Goal: Check status: Check status

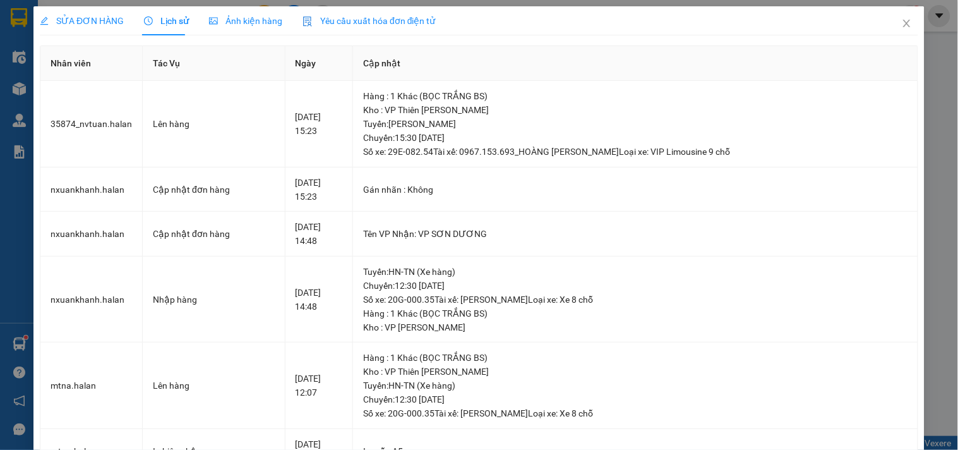
scroll to position [280, 0]
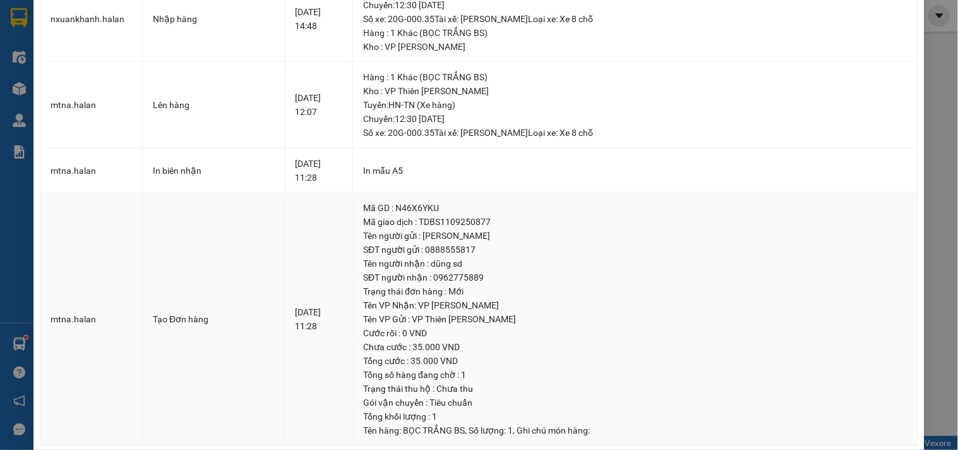
click at [52, 284] on td "mtna.halan" at bounding box center [91, 319] width 102 height 253
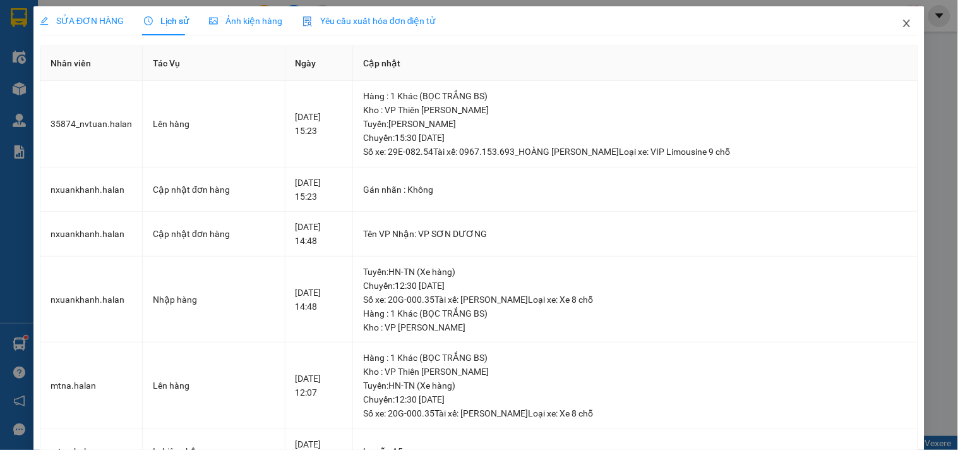
click at [903, 22] on icon "close" at bounding box center [906, 24] width 7 height 8
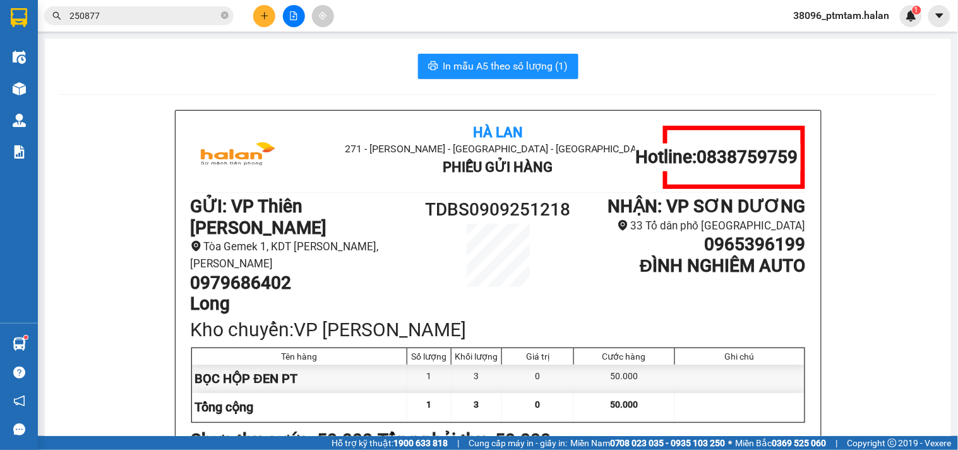
scroll to position [70, 0]
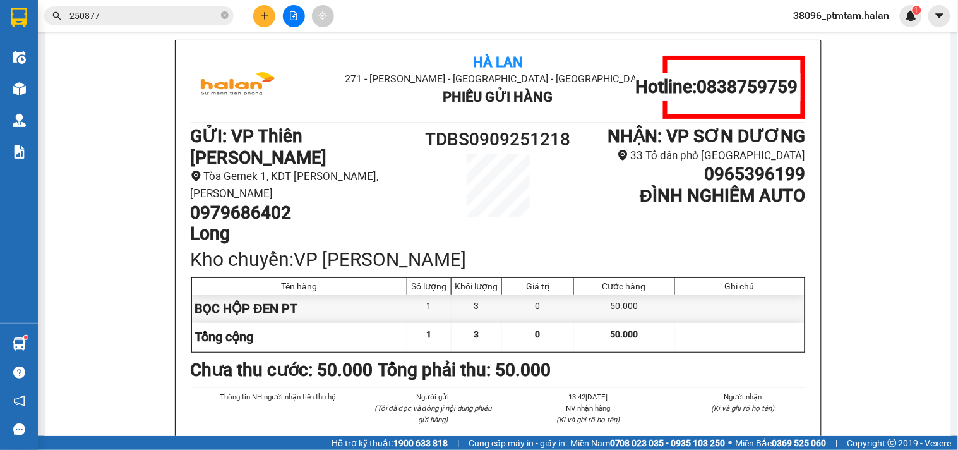
drag, startPoint x: 83, startPoint y: 124, endPoint x: 71, endPoint y: 13, distance: 112.4
click at [83, 124] on div "Hà Lan 271 - Dương Tự Minh - Phường Tân Long - Thái Nguyên Phiếu Gửi Hàng Hotli…" at bounding box center [498, 296] width 876 height 512
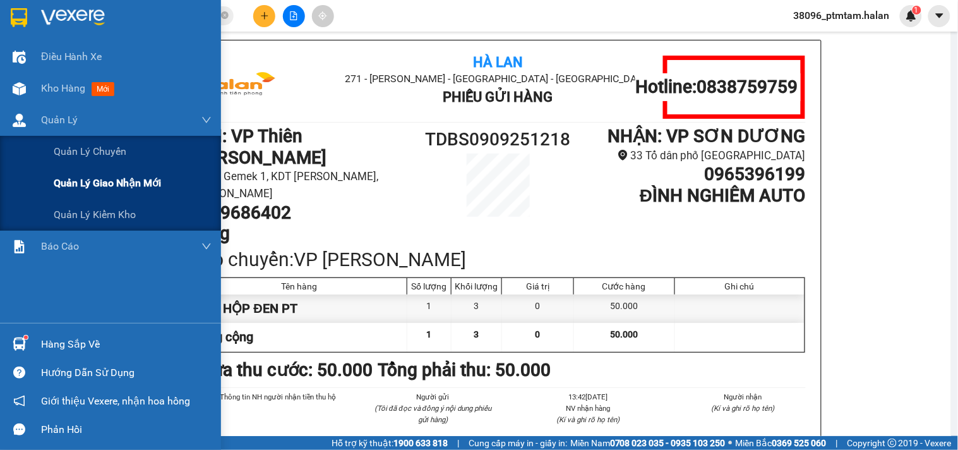
click at [112, 186] on span "Quản lý giao nhận mới" at bounding box center [107, 183] width 107 height 16
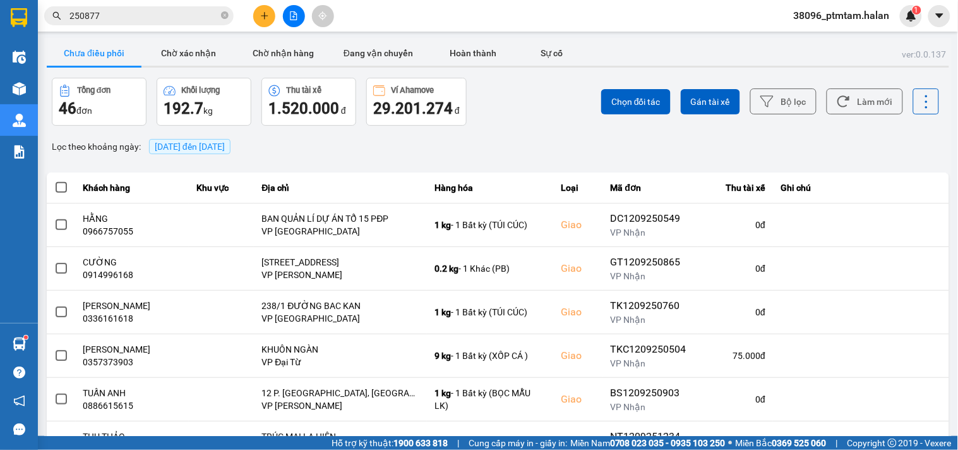
click at [693, 155] on div "Lọc theo khoảng ngày : 12/09/2025 đến 12/09/2025" at bounding box center [498, 146] width 902 height 21
click at [156, 16] on input "250877" at bounding box center [143, 16] width 149 height 14
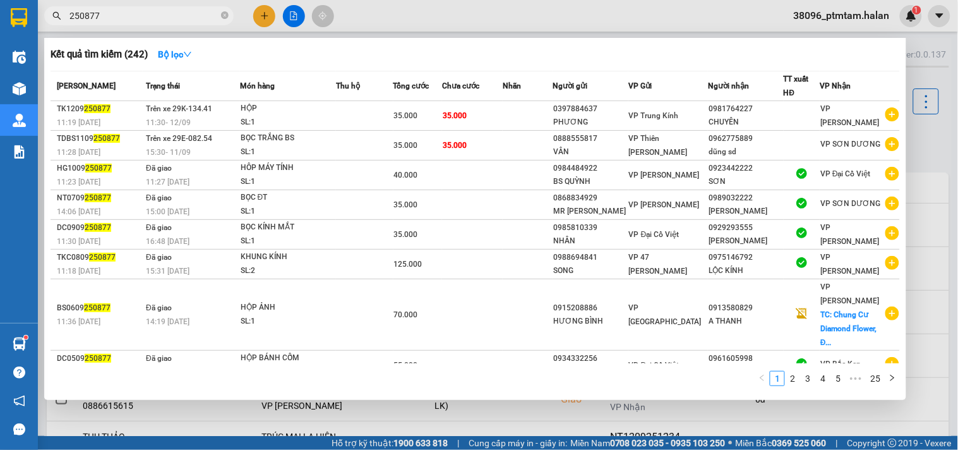
click at [156, 16] on input "250877" at bounding box center [143, 16] width 149 height 14
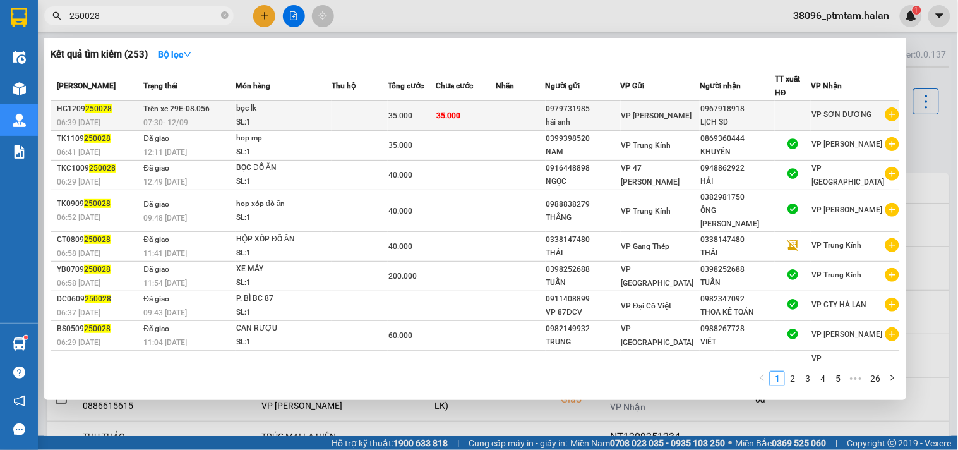
click at [331, 118] on div "SL: 1" at bounding box center [283, 123] width 95 height 14
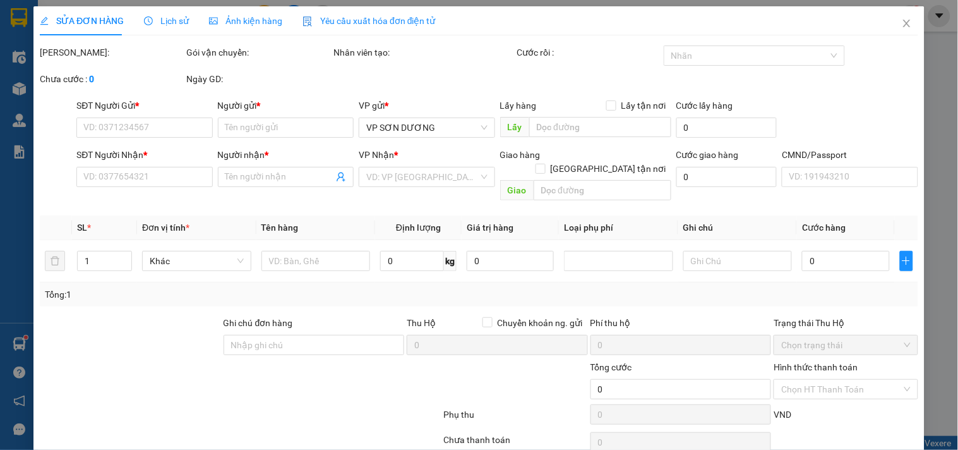
click at [168, 19] on span "Lịch sử" at bounding box center [166, 21] width 45 height 10
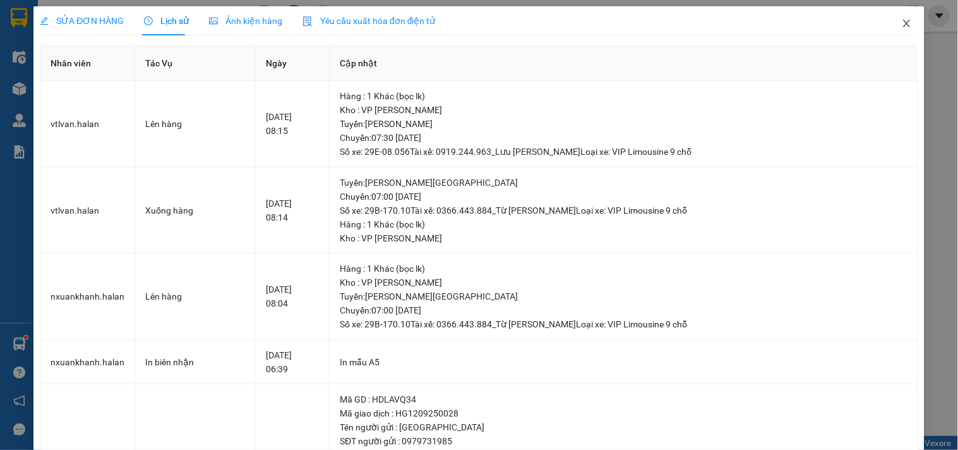
click at [902, 24] on icon "close" at bounding box center [907, 23] width 10 height 10
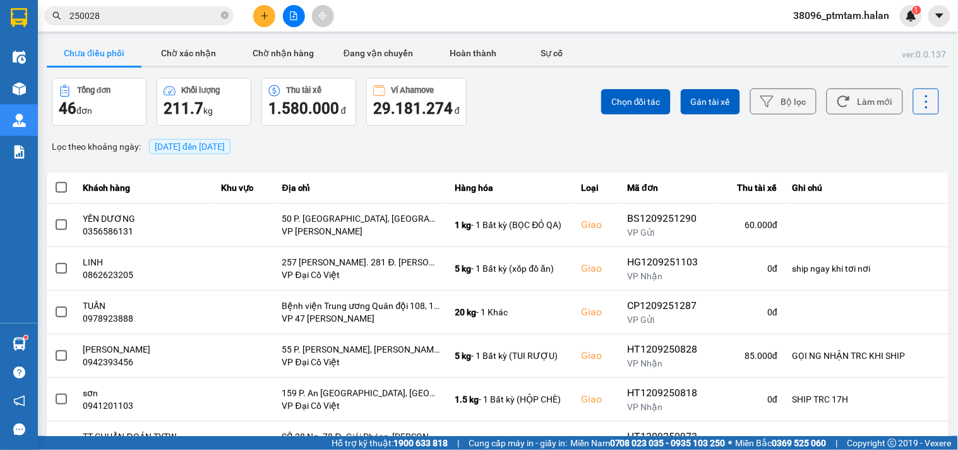
click at [523, 133] on div "ver: 0.0.137 Chưa điều phối Chờ xác nhận Chờ nhận hàng Đang vận chuyển Hoàn thà…" at bounding box center [498, 350] width 908 height 624
click at [867, 105] on button "Làm mới" at bounding box center [865, 101] width 76 height 26
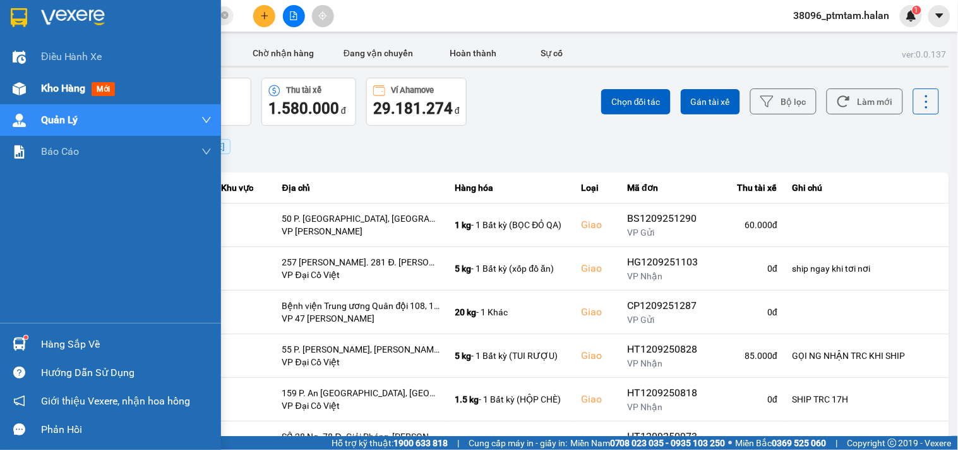
click at [64, 90] on span "Kho hàng" at bounding box center [63, 88] width 44 height 12
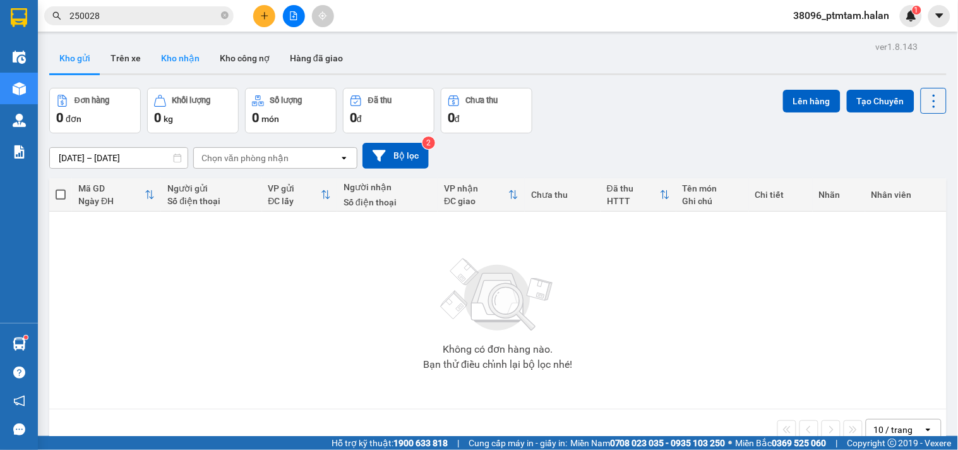
click at [175, 57] on button "Kho nhận" at bounding box center [180, 58] width 59 height 30
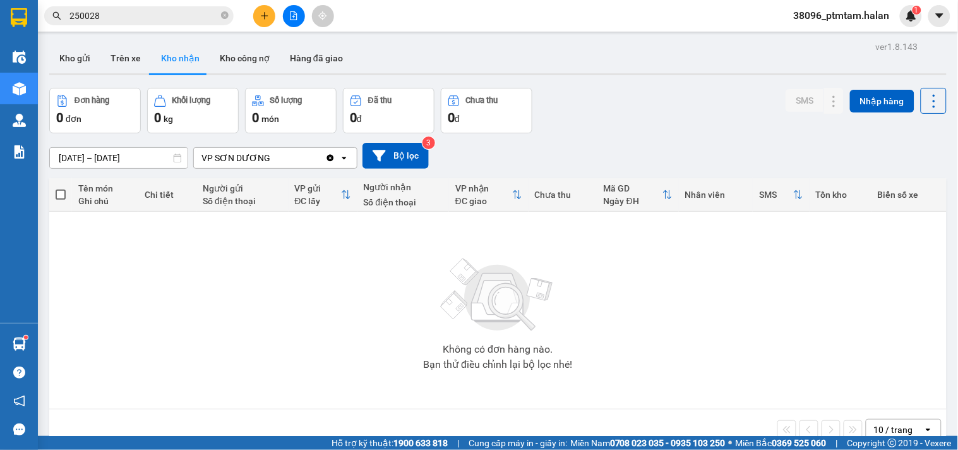
click at [597, 121] on div "Đơn hàng 0 đơn Khối lượng 0 kg Số lượng 0 món Đã thu 0 đ Chưa thu 0 đ SMS Nhập …" at bounding box center [497, 110] width 897 height 45
click at [71, 64] on button "Kho gửi" at bounding box center [74, 58] width 51 height 30
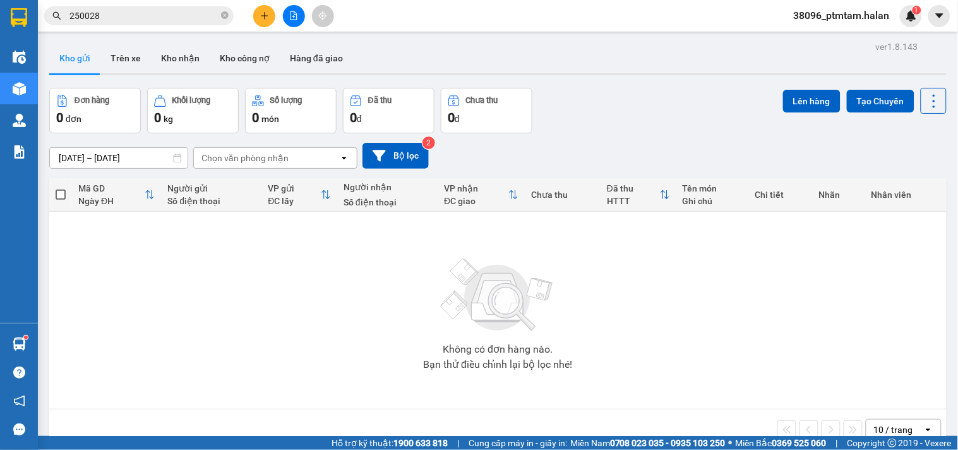
click at [576, 82] on div "ver 1.8.143 Kho gửi Trên xe Kho nhận Kho công nợ Hàng đã giao Đơn hàng 0 đơn Kh…" at bounding box center [498, 263] width 908 height 450
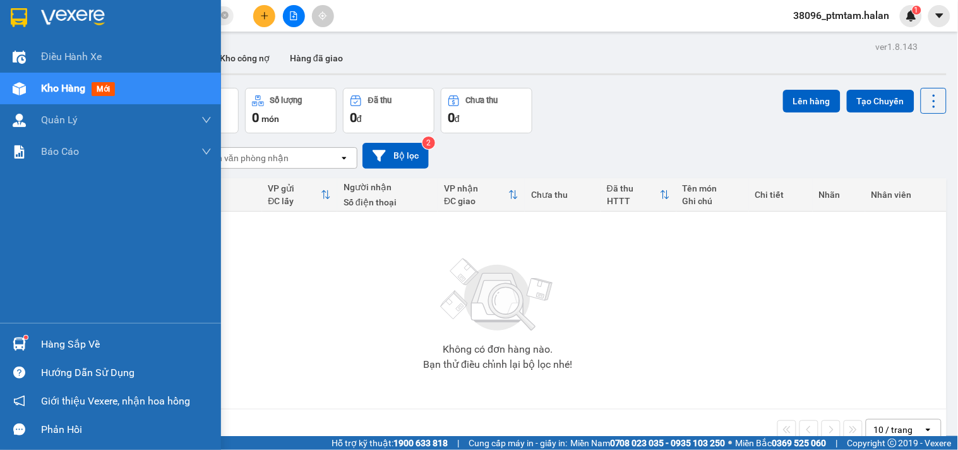
click at [80, 342] on div "Hàng sắp về" at bounding box center [126, 344] width 171 height 19
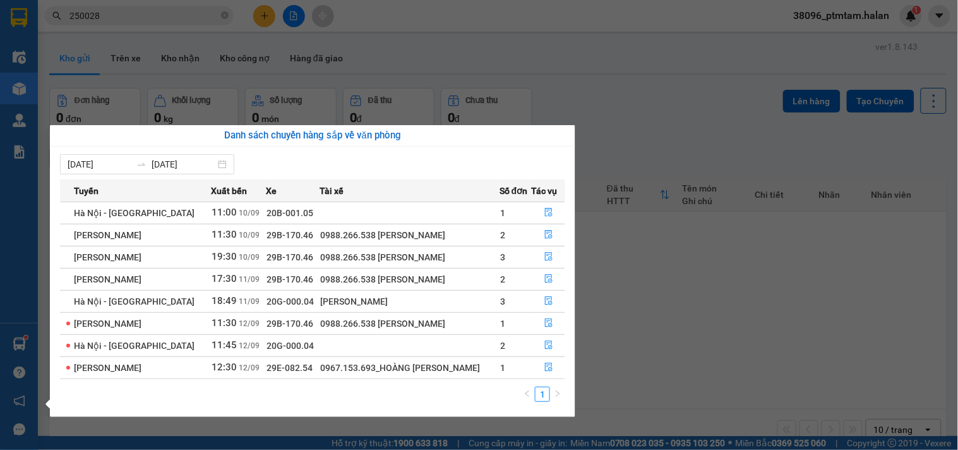
click at [222, 403] on div "1" at bounding box center [312, 398] width 505 height 23
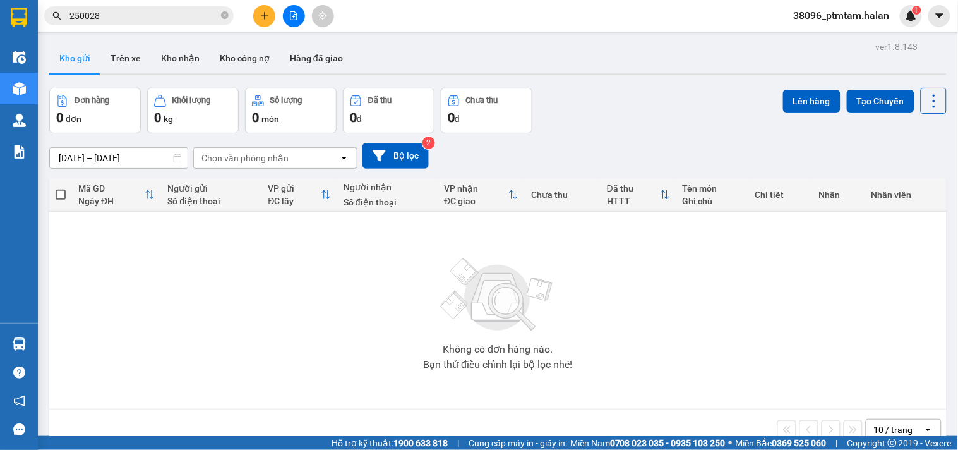
click at [636, 371] on section "Kết quả tìm kiếm ( 253 ) Bộ lọc Mã ĐH Trạng thái Món hàng Thu hộ Tổng cước Chưa…" at bounding box center [479, 225] width 958 height 450
click at [200, 357] on div "Không có đơn hàng nào. Bạn thử điều chỉnh lại bộ lọc nhé!" at bounding box center [498, 309] width 885 height 189
click at [597, 93] on div "Đơn hàng 0 đơn Khối lượng 0 kg Số lượng 0 món Đã thu 0 đ Chưa thu 0 đ Lên hàng …" at bounding box center [497, 110] width 897 height 45
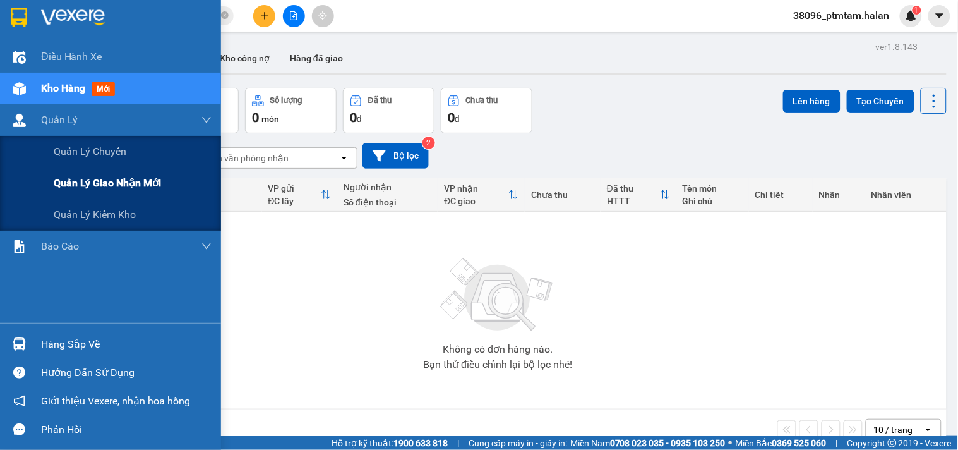
click at [108, 182] on span "Quản lý giao nhận mới" at bounding box center [107, 183] width 107 height 16
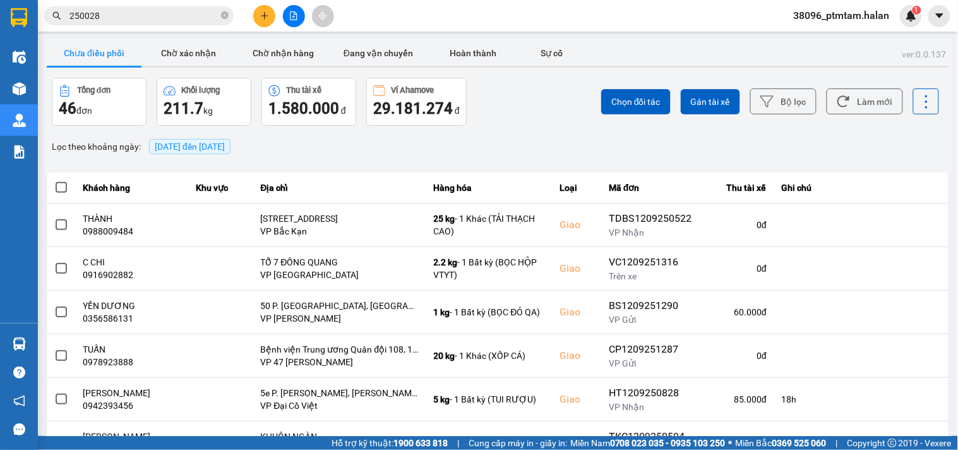
click at [514, 128] on div "ver: 0.0.137 Chưa điều phối Chờ xác nhận Chờ nhận hàng Đang vận chuyển Hoàn thà…" at bounding box center [498, 350] width 908 height 624
click at [875, 97] on button "Làm mới" at bounding box center [865, 101] width 76 height 26
click at [289, 160] on div "ver: 0.0.137 Chưa điều phối Chờ xác nhận Chờ nhận hàng Đang vận chuyển Hoàn thà…" at bounding box center [498, 350] width 908 height 624
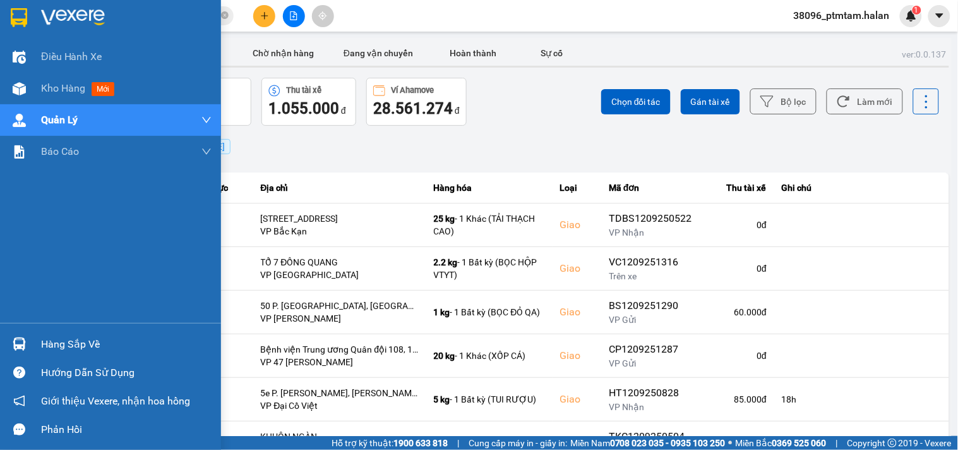
click at [0, 276] on div "Điều hành xe Kho hàng mới Quản Lý Quản lý chuyến Quản lý giao nhận mới Quản lý …" at bounding box center [110, 182] width 221 height 282
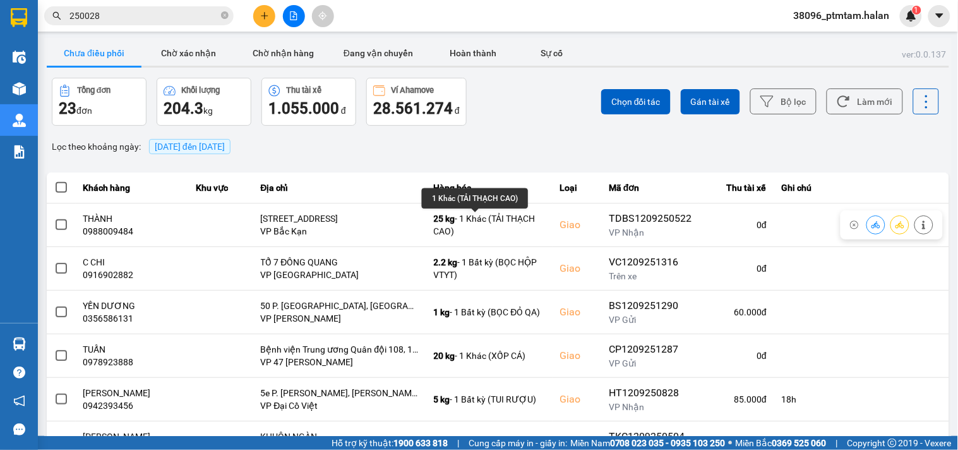
click at [520, 143] on div "Lọc theo khoảng ngày : 12/09/2025 đến 12/09/2025" at bounding box center [498, 146] width 902 height 21
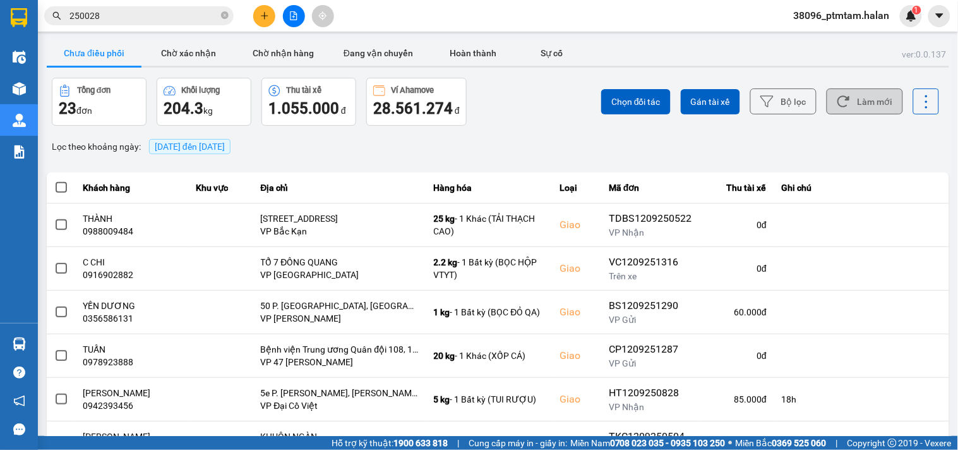
click at [854, 107] on button "Làm mới" at bounding box center [865, 101] width 76 height 26
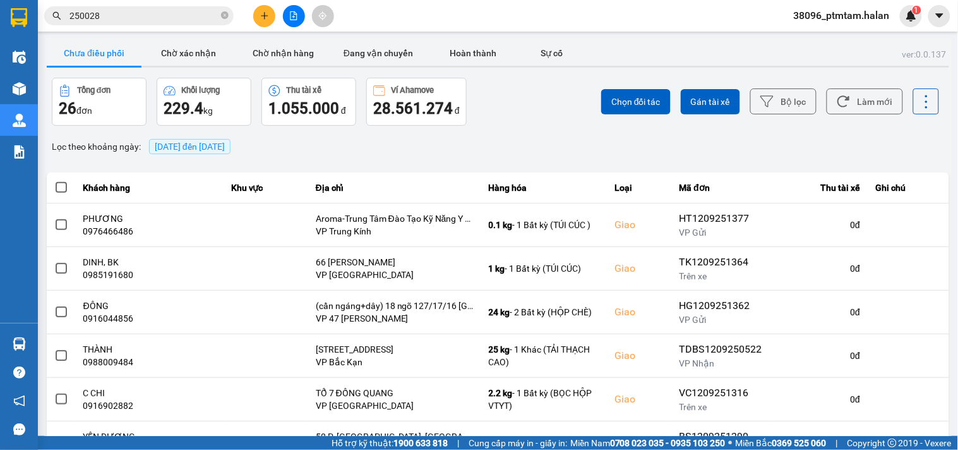
click at [512, 136] on div "Lọc theo khoảng ngày : 12/09/2025 đến 12/09/2025" at bounding box center [498, 146] width 902 height 21
click at [848, 104] on button "Làm mới" at bounding box center [865, 101] width 76 height 26
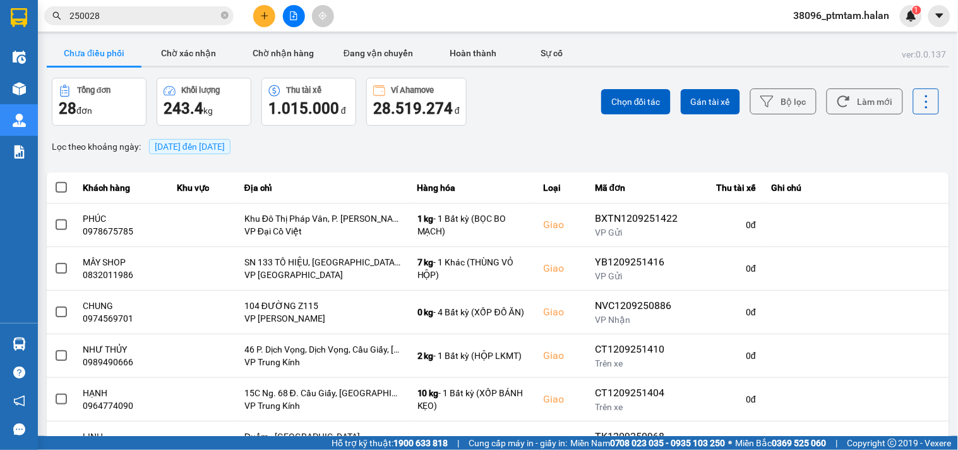
click at [133, 11] on input "250028" at bounding box center [143, 16] width 149 height 14
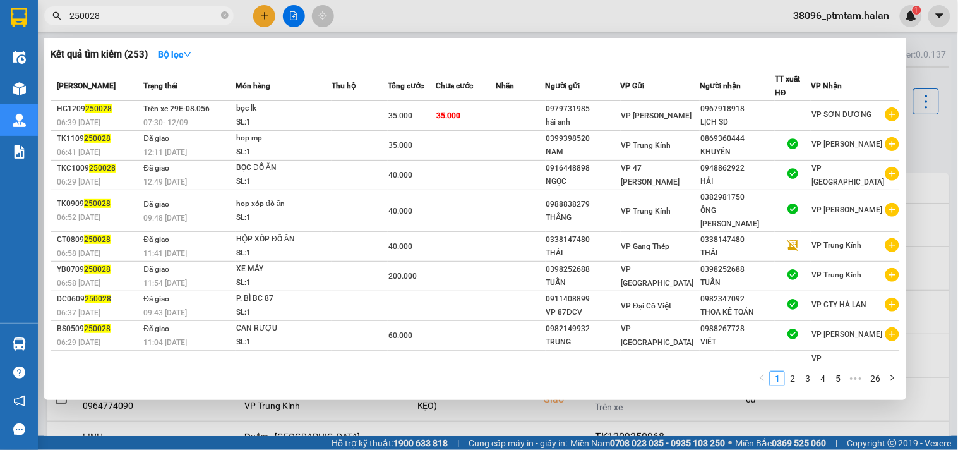
click at [133, 11] on input "250028" at bounding box center [143, 16] width 149 height 14
paste input "0333026186"
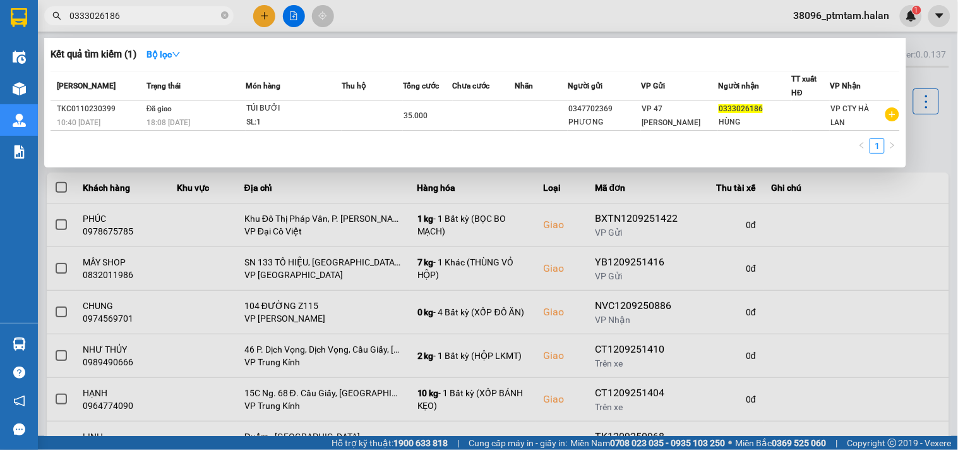
type input "0333026186"
click at [393, 22] on div at bounding box center [479, 225] width 958 height 450
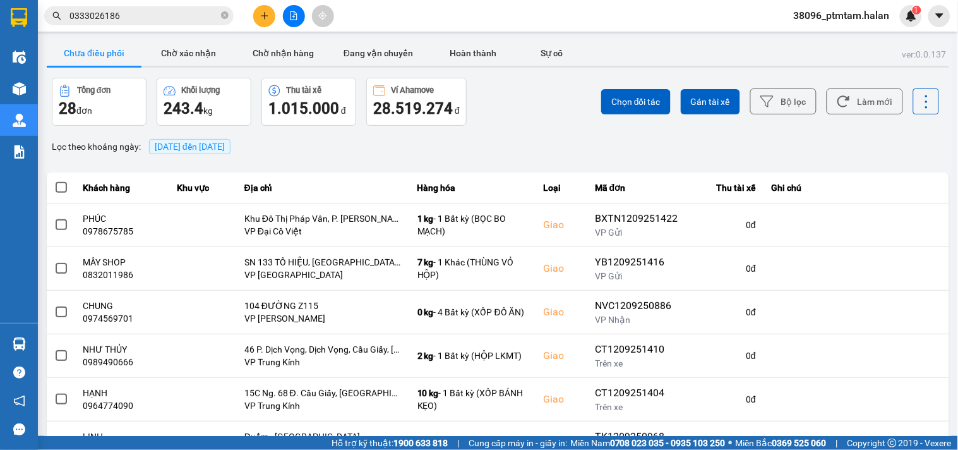
click at [533, 111] on div "Chọn đối tác Gán tài xế Bộ lọc Làm mới" at bounding box center [718, 102] width 444 height 48
click at [866, 109] on button "Làm mới" at bounding box center [865, 101] width 76 height 26
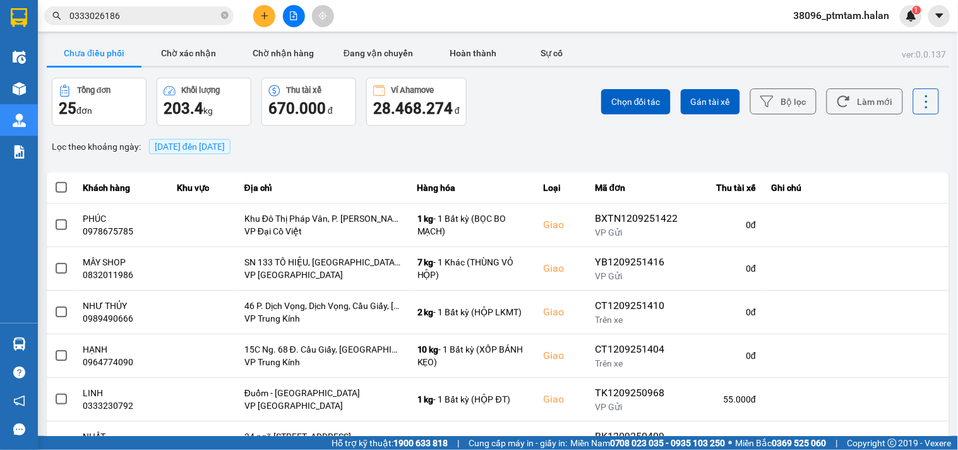
click at [510, 140] on div "Lọc theo khoảng ngày : 12/09/2025 đến 12/09/2025" at bounding box center [498, 146] width 902 height 21
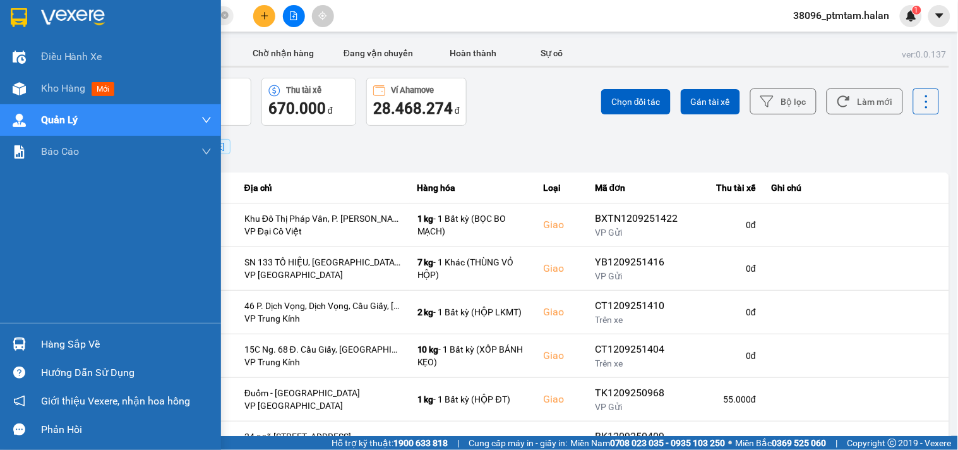
click at [68, 341] on div "Hàng sắp về" at bounding box center [126, 344] width 171 height 19
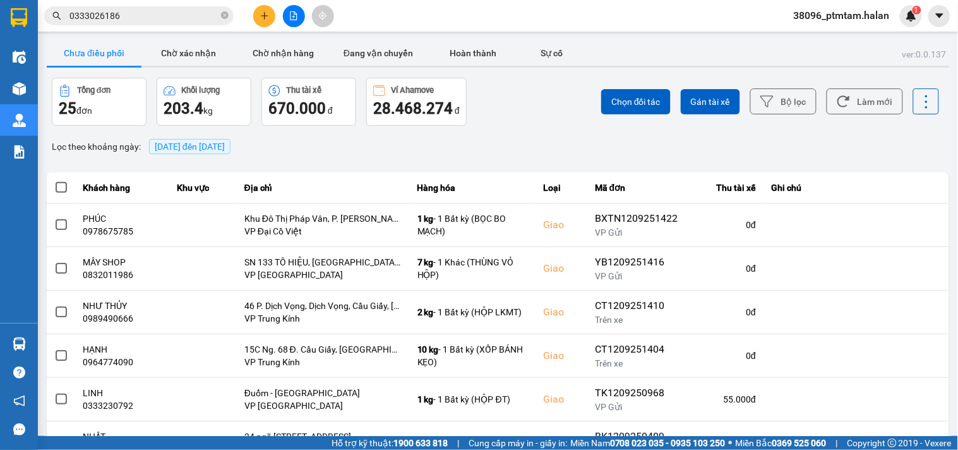
drag, startPoint x: 532, startPoint y: 92, endPoint x: 551, endPoint y: 22, distance: 72.2
click at [532, 92] on section "Kết quả tìm kiếm ( 1 ) Bộ lọc Mã ĐH Trạng thái Món hàng Thu hộ Tổng cước Chưa c…" at bounding box center [479, 225] width 958 height 450
drag, startPoint x: 851, startPoint y: 111, endPoint x: 850, endPoint y: 89, distance: 22.1
click at [853, 105] on button "Làm mới" at bounding box center [865, 101] width 76 height 26
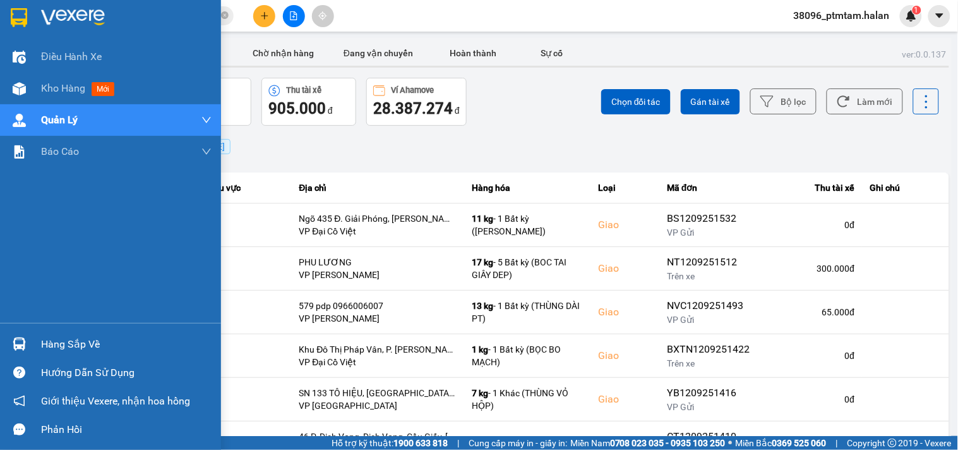
click at [23, 273] on div "Điều hành xe Kho hàng mới Quản Lý Quản lý chuyến Quản lý giao nhận mới Quản lý …" at bounding box center [110, 182] width 221 height 282
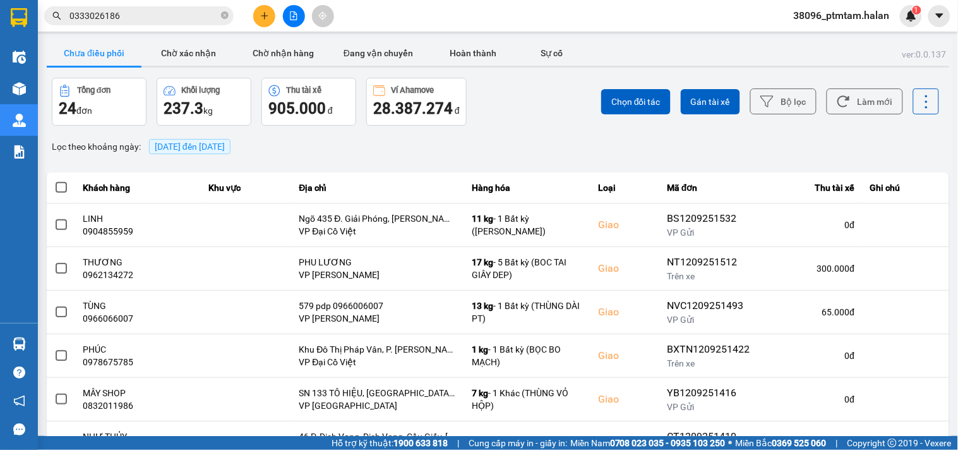
click at [532, 123] on div "Chọn đối tác Gán tài xế Bộ lọc Làm mới" at bounding box center [718, 102] width 444 height 48
click at [848, 101] on button "Làm mới" at bounding box center [865, 101] width 76 height 26
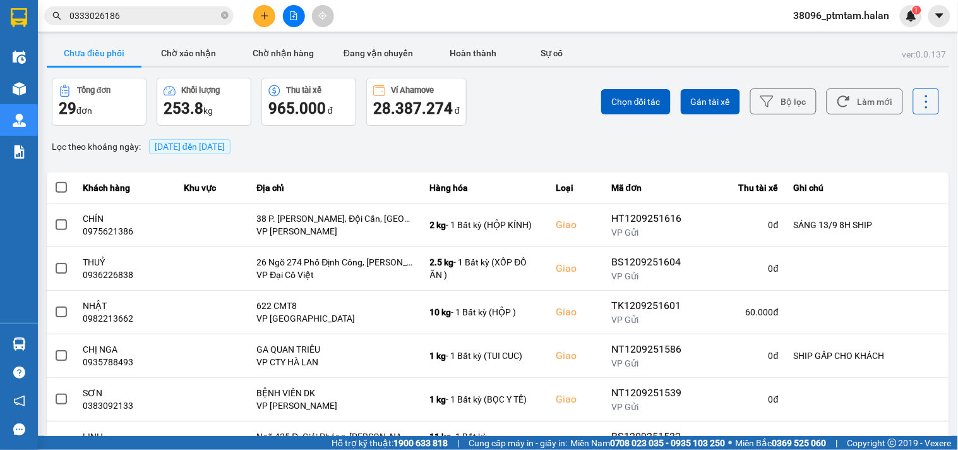
scroll to position [70, 0]
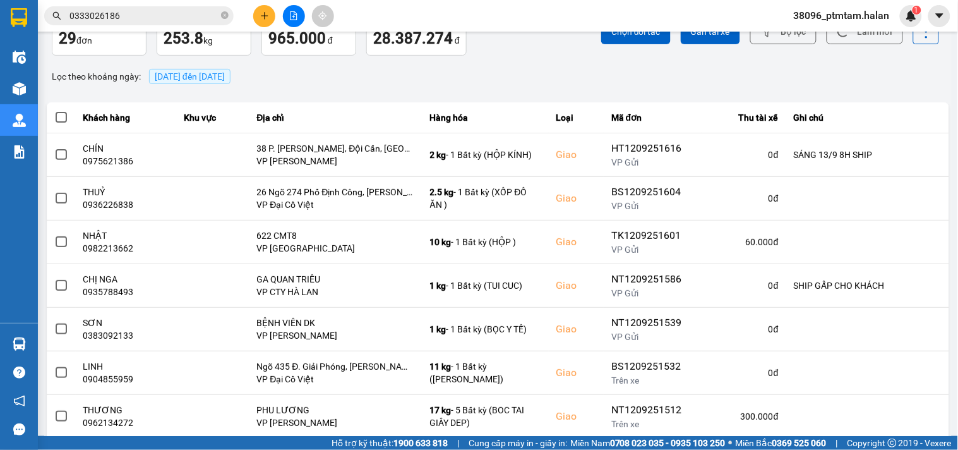
click at [483, 71] on div "Lọc theo khoảng ngày : 12/09/2025 đến 12/09/2025" at bounding box center [498, 76] width 902 height 21
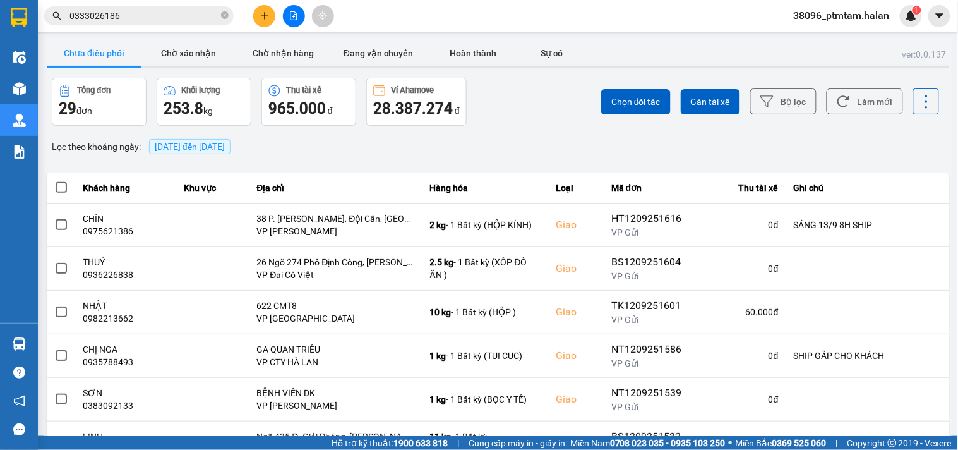
click at [519, 101] on div "Chọn đối tác Gán tài xế Bộ lọc Làm mới" at bounding box center [718, 102] width 444 height 48
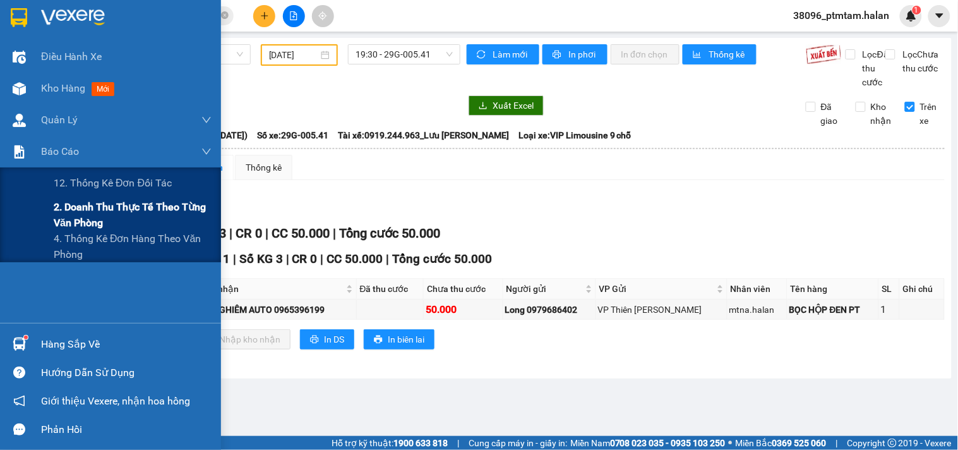
click at [112, 210] on span "2. Doanh thu thực tế theo từng văn phòng" at bounding box center [133, 215] width 158 height 32
